Goal: Communication & Community: Answer question/provide support

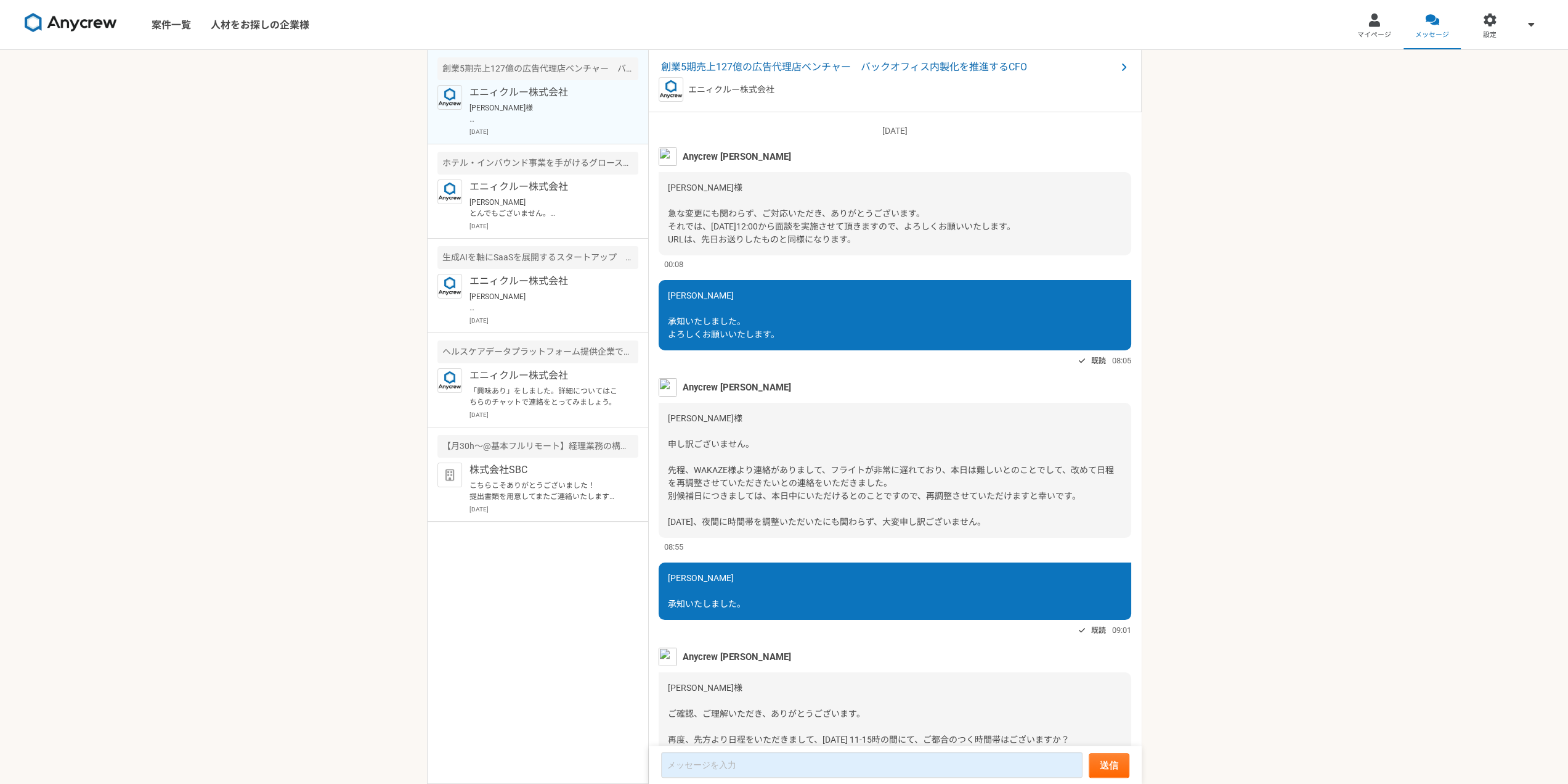
scroll to position [801, 0]
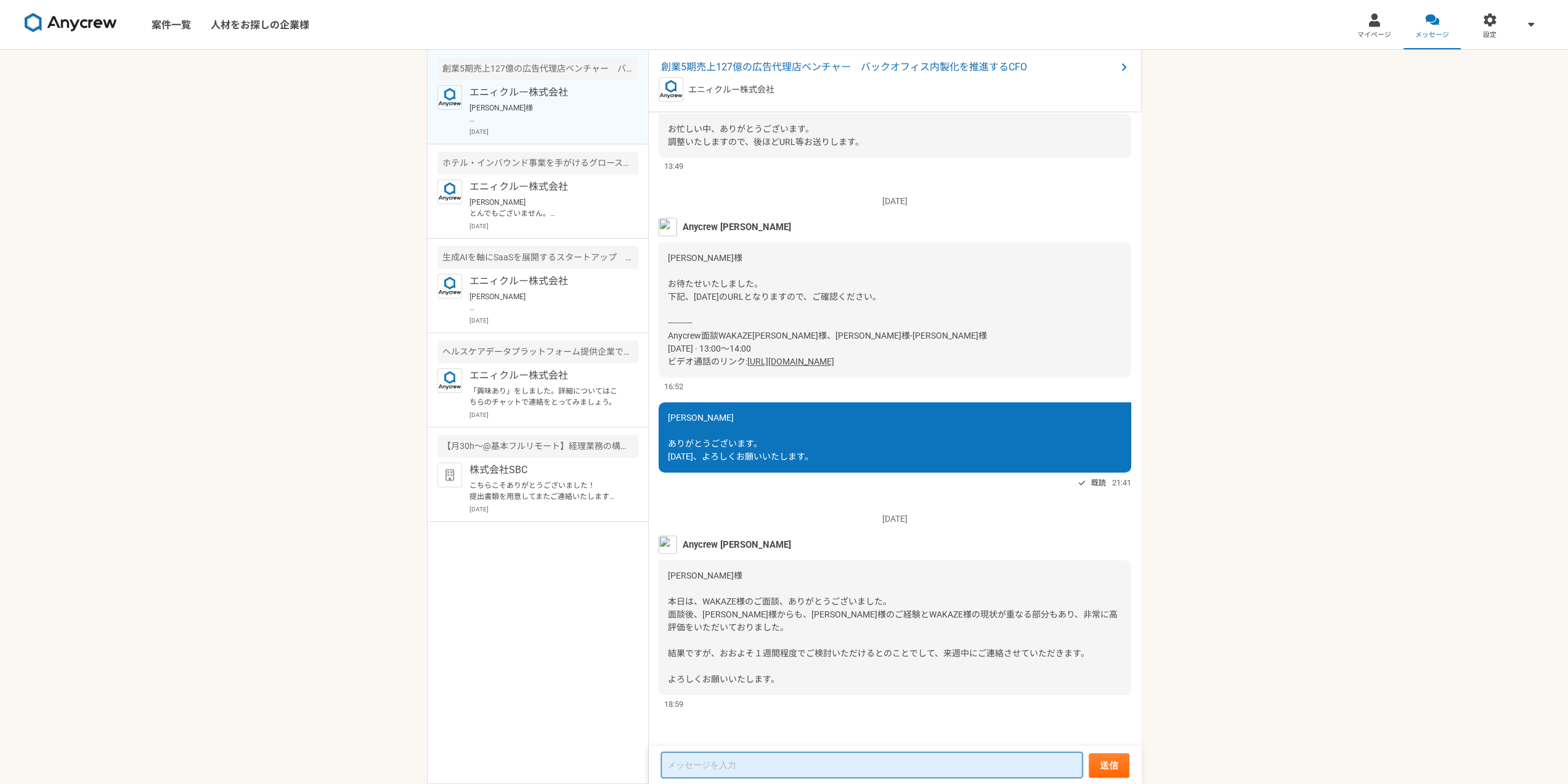
click at [693, 764] on textarea at bounding box center [872, 764] width 421 height 26
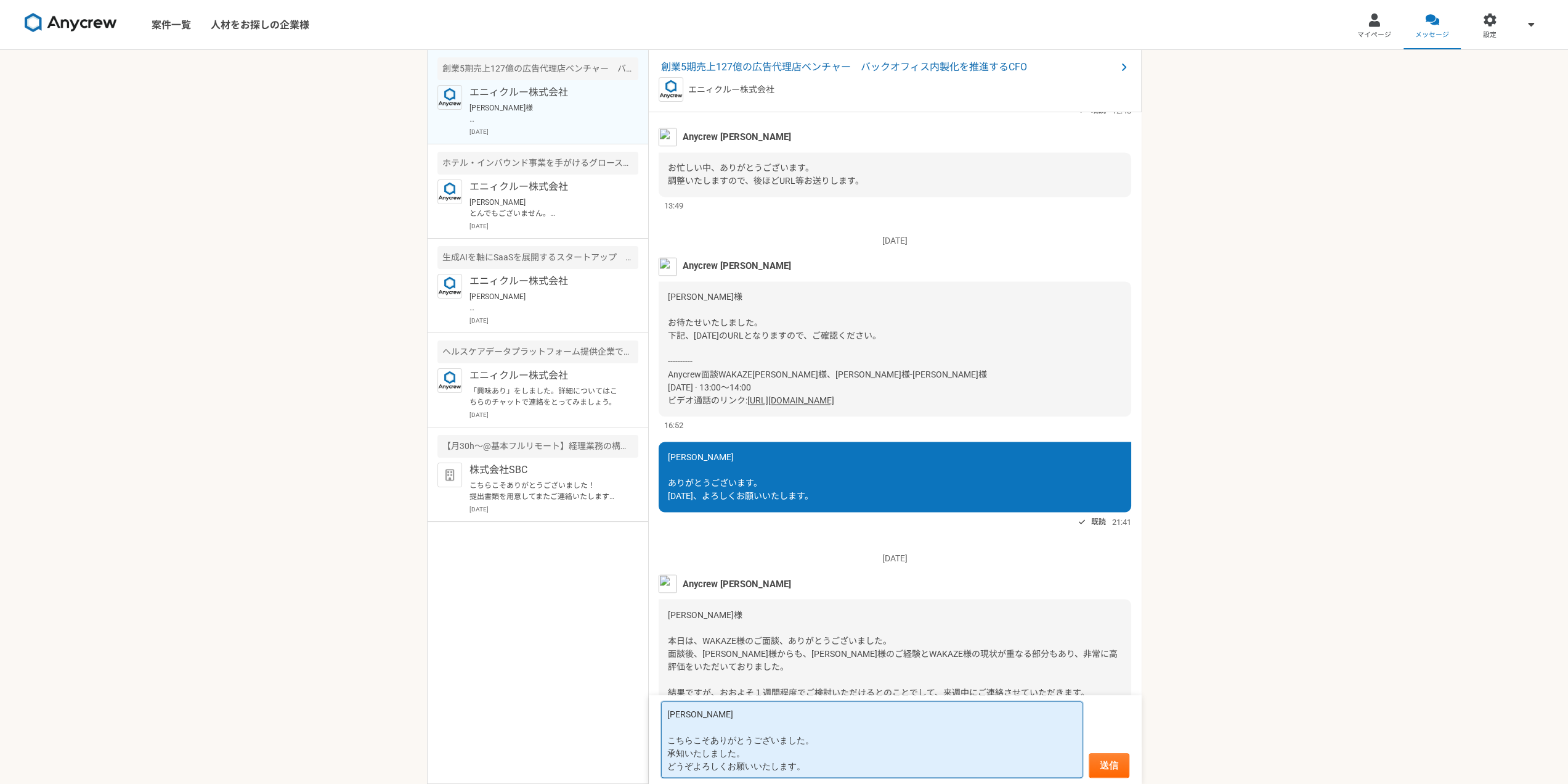
scroll to position [1973, 0]
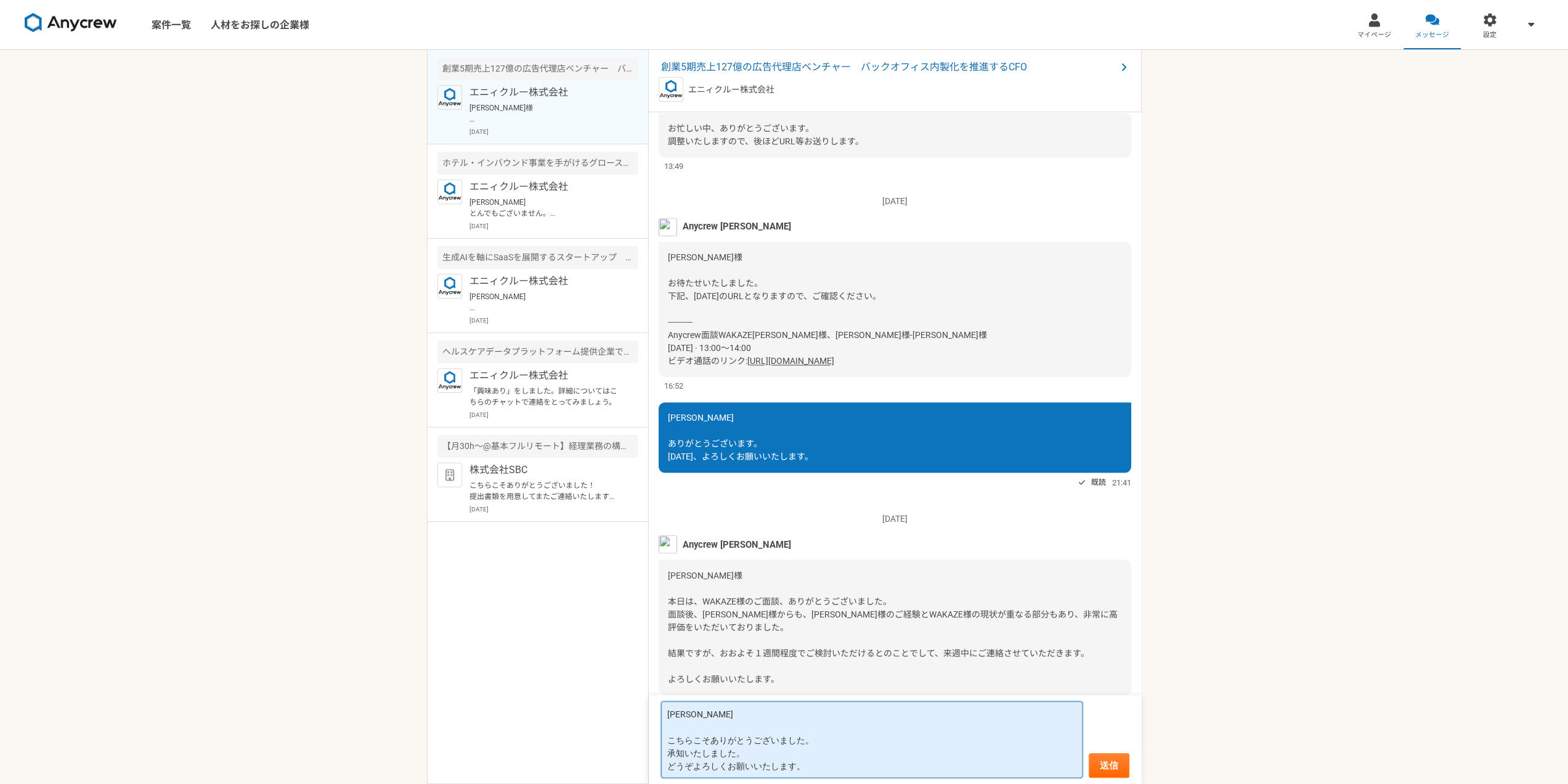
click at [694, 771] on textarea "[PERSON_NAME] こちらこそありがとうございました。 承知いたしました。 どうぞよろしくお願いいたします。" at bounding box center [872, 739] width 421 height 77
type textarea "[PERSON_NAME] こちらこそありがとうございました。 承知いたしました。 よろしくお願いいたします。"
click at [1105, 753] on button "送信" at bounding box center [1109, 765] width 41 height 25
